Goal: Navigation & Orientation: Find specific page/section

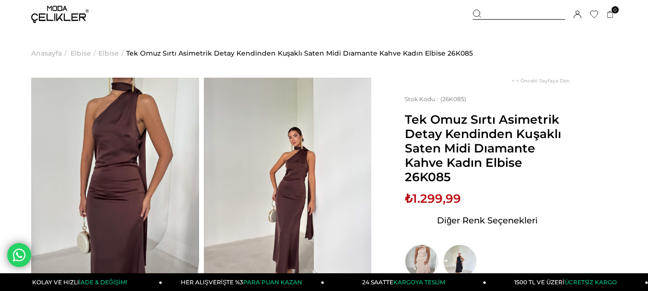
click at [66, 10] on img at bounding box center [60, 14] width 58 height 17
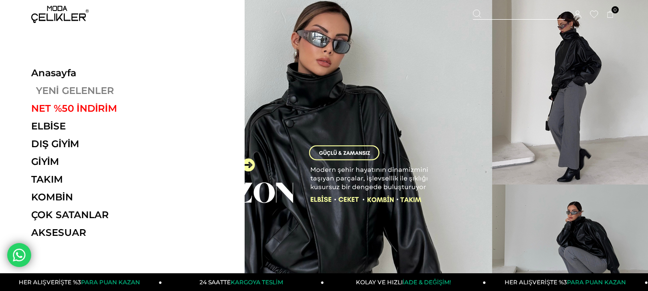
click at [75, 91] on link "YENİ GELENLER" at bounding box center [97, 91] width 132 height 12
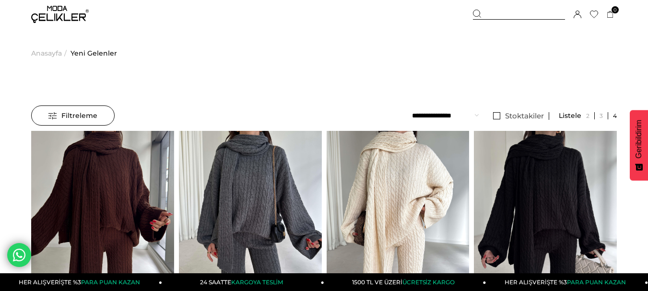
click at [497, 18] on div at bounding box center [519, 15] width 92 height 10
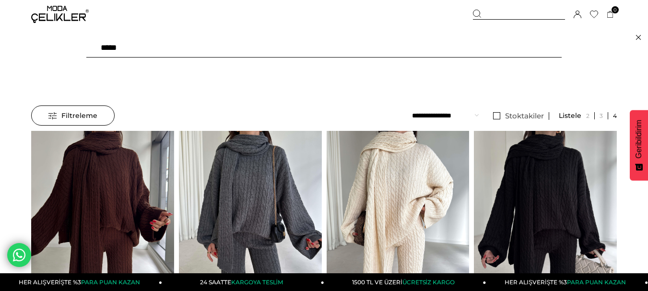
type input "******"
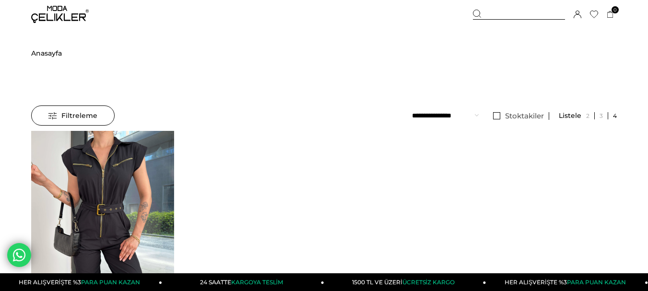
click at [61, 12] on img at bounding box center [60, 14] width 58 height 17
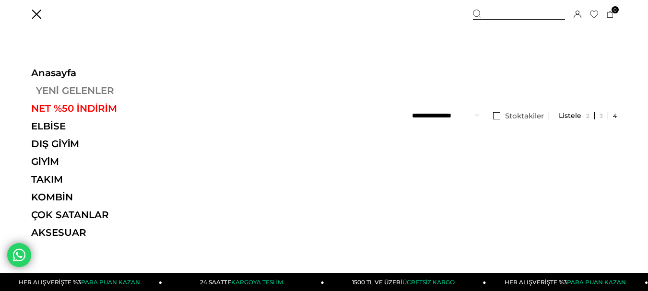
click at [77, 91] on link "YENİ GELENLER" at bounding box center [97, 91] width 132 height 12
